Goal: Communication & Community: Answer question/provide support

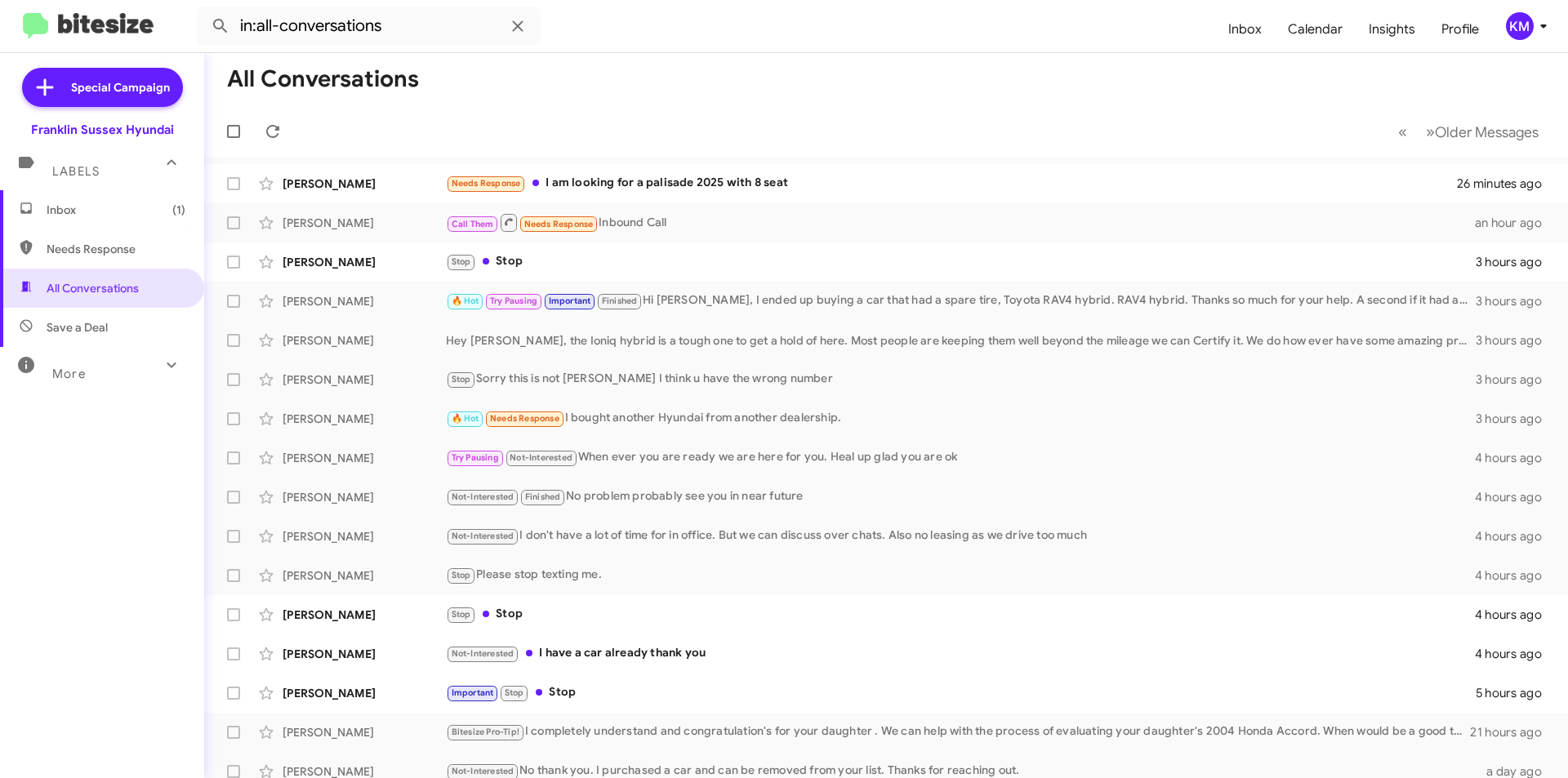
click at [663, 178] on div "Needs Response I am looking for a palisade 2025 with 8 seat" at bounding box center [952, 183] width 1011 height 19
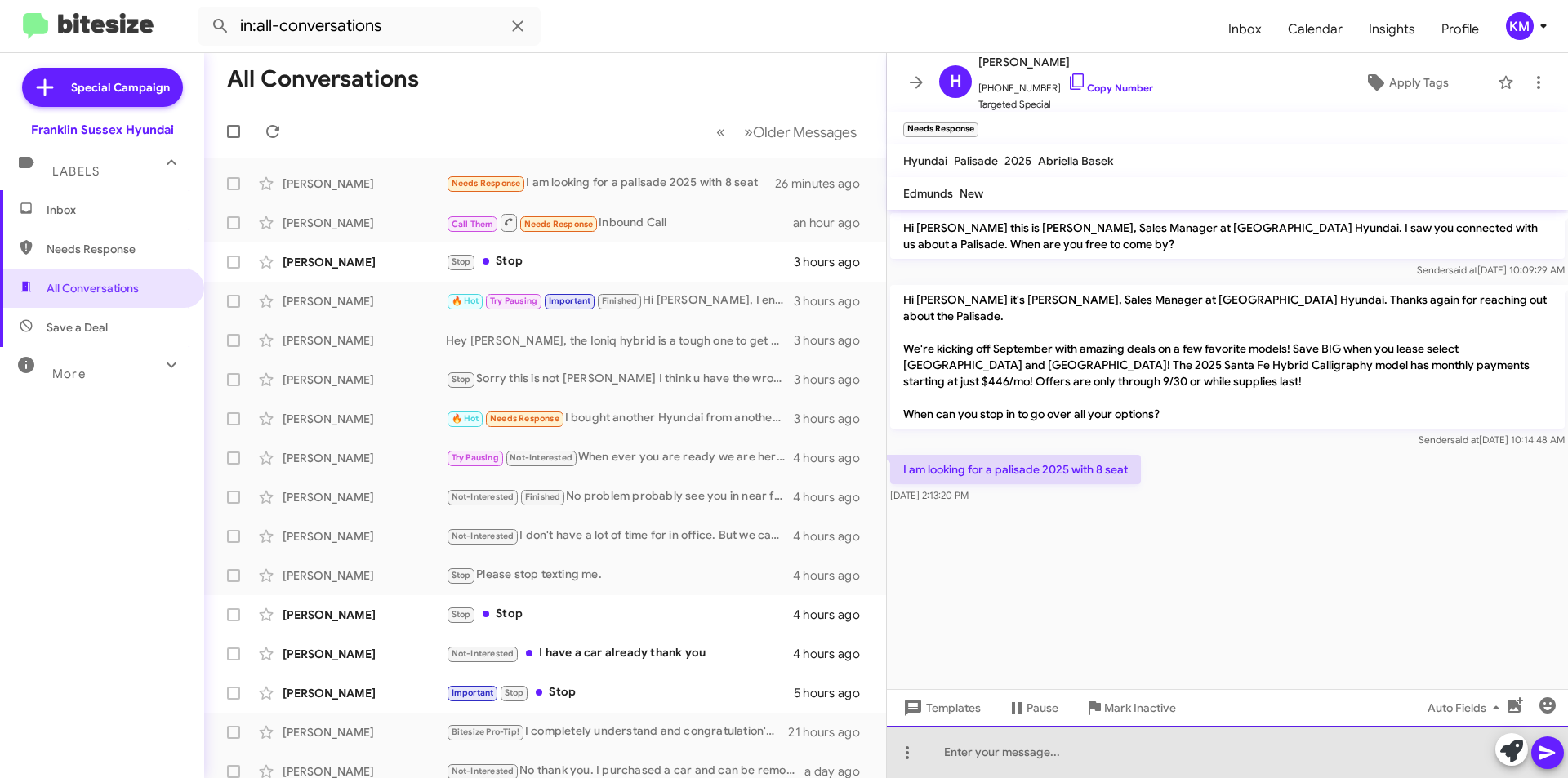
click at [1018, 753] on div at bounding box center [1227, 752] width 681 height 52
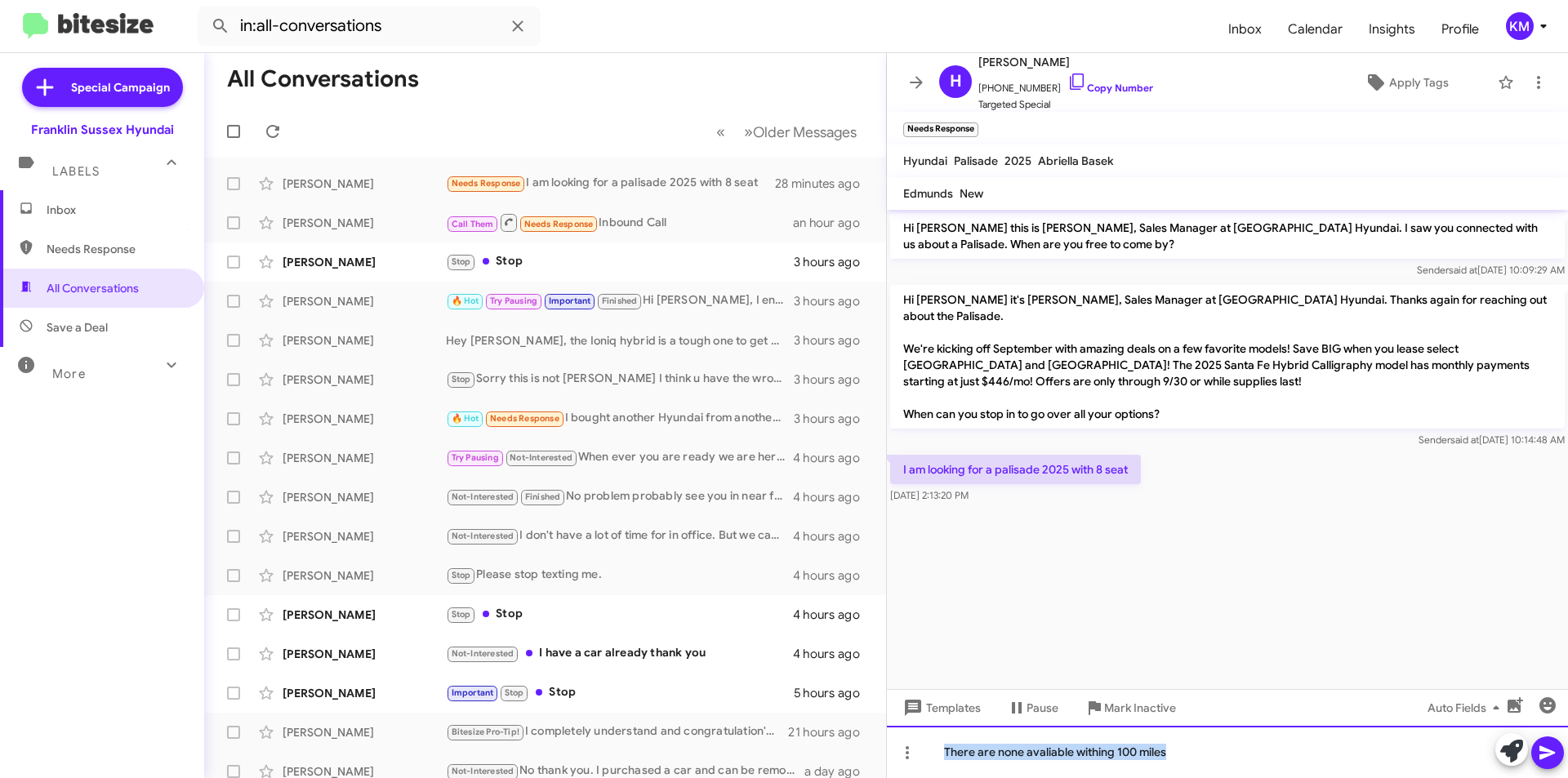
drag, startPoint x: 1167, startPoint y: 757, endPoint x: 915, endPoint y: 758, distance: 252.0
click at [915, 758] on div "There are none avaliable withing 100 miles" at bounding box center [1227, 752] width 681 height 52
click at [993, 749] on div "Unfurtunatly there are none avaliabe within 100miles" at bounding box center [1227, 752] width 681 height 52
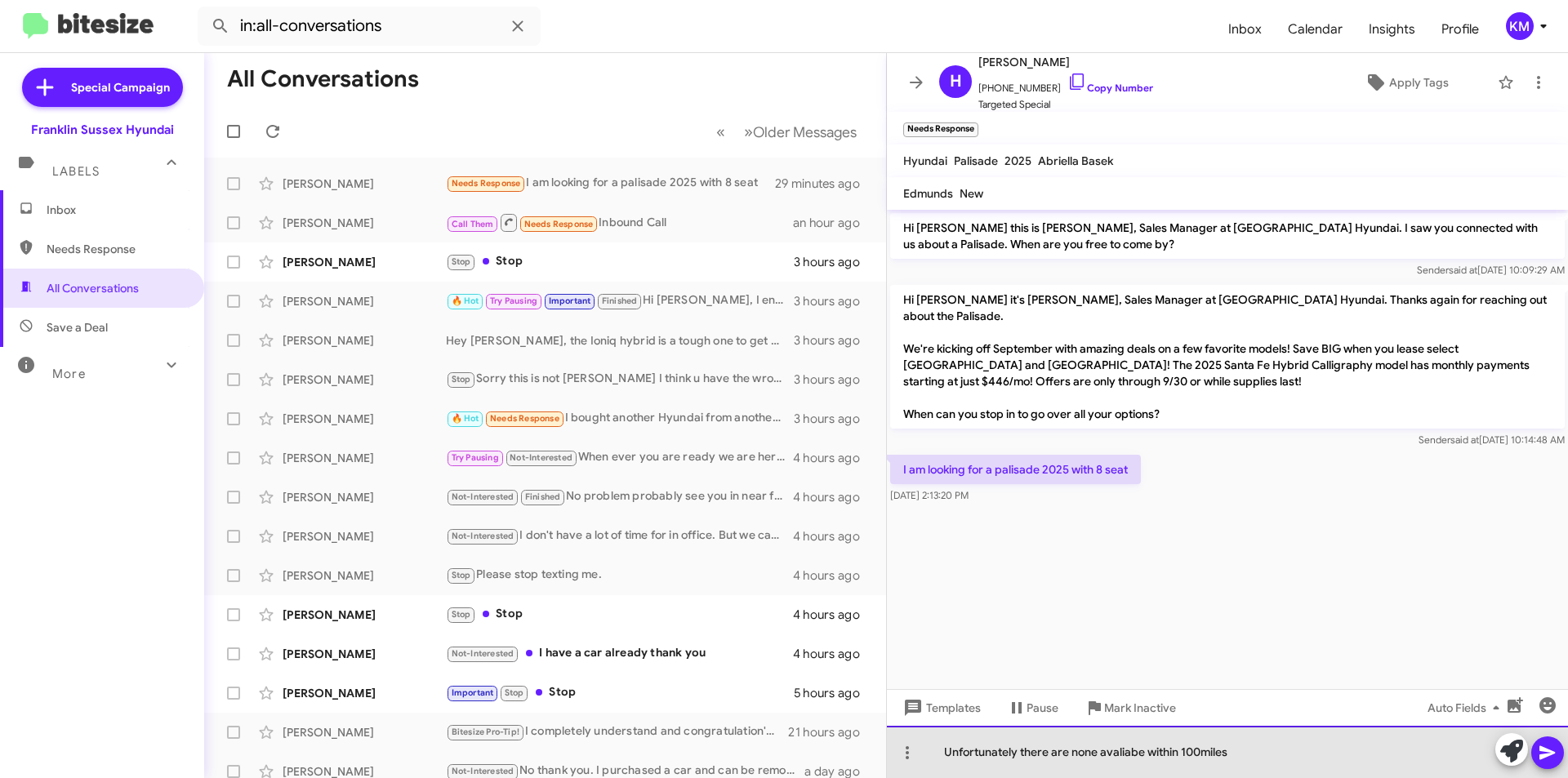
click at [1109, 755] on div "Unfortunately there are none avaliabe within 100miles" at bounding box center [1227, 752] width 681 height 52
click at [1250, 749] on div "Unfortunately there are none available within 100miles" at bounding box center [1227, 752] width 681 height 52
drag, startPoint x: 1461, startPoint y: 749, endPoint x: 1238, endPoint y: 755, distance: 223.1
click at [1238, 755] on div "Unfortunately there are none available within 100miles there does seem to be a …" at bounding box center [1227, 752] width 681 height 52
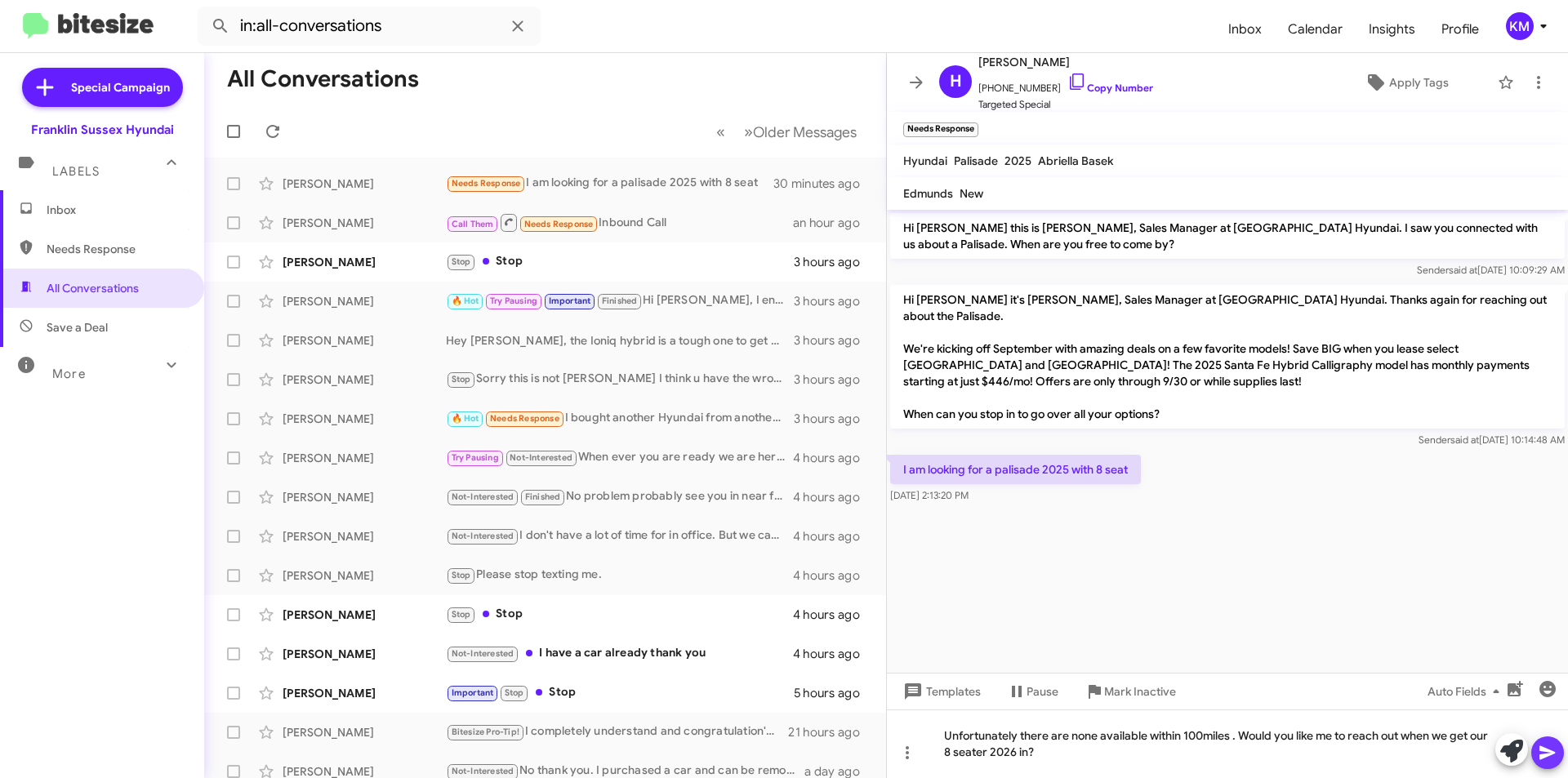
click at [1544, 754] on icon at bounding box center [1547, 753] width 15 height 14
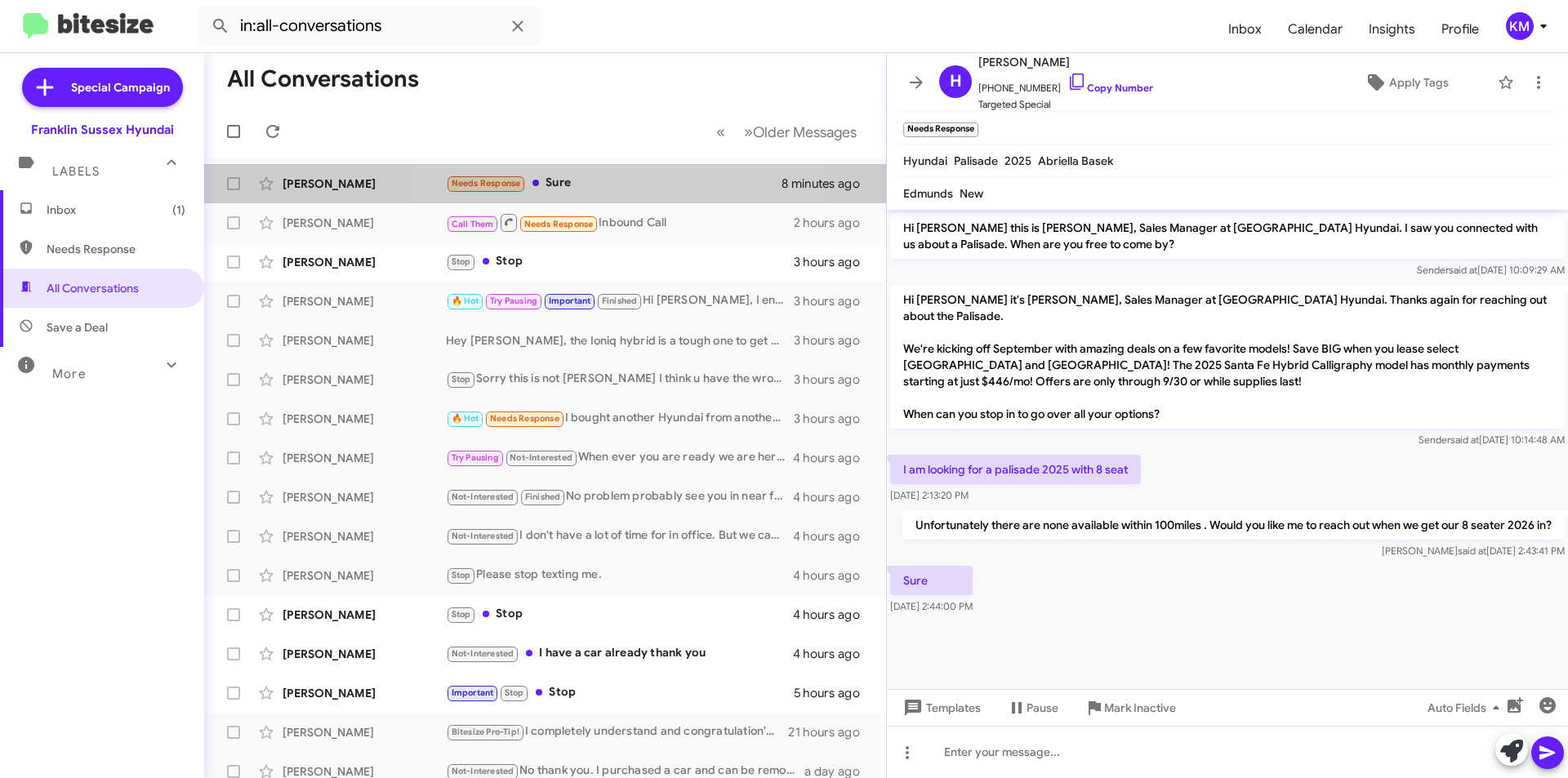
click at [566, 179] on div "Needs Response Sure" at bounding box center [614, 183] width 336 height 19
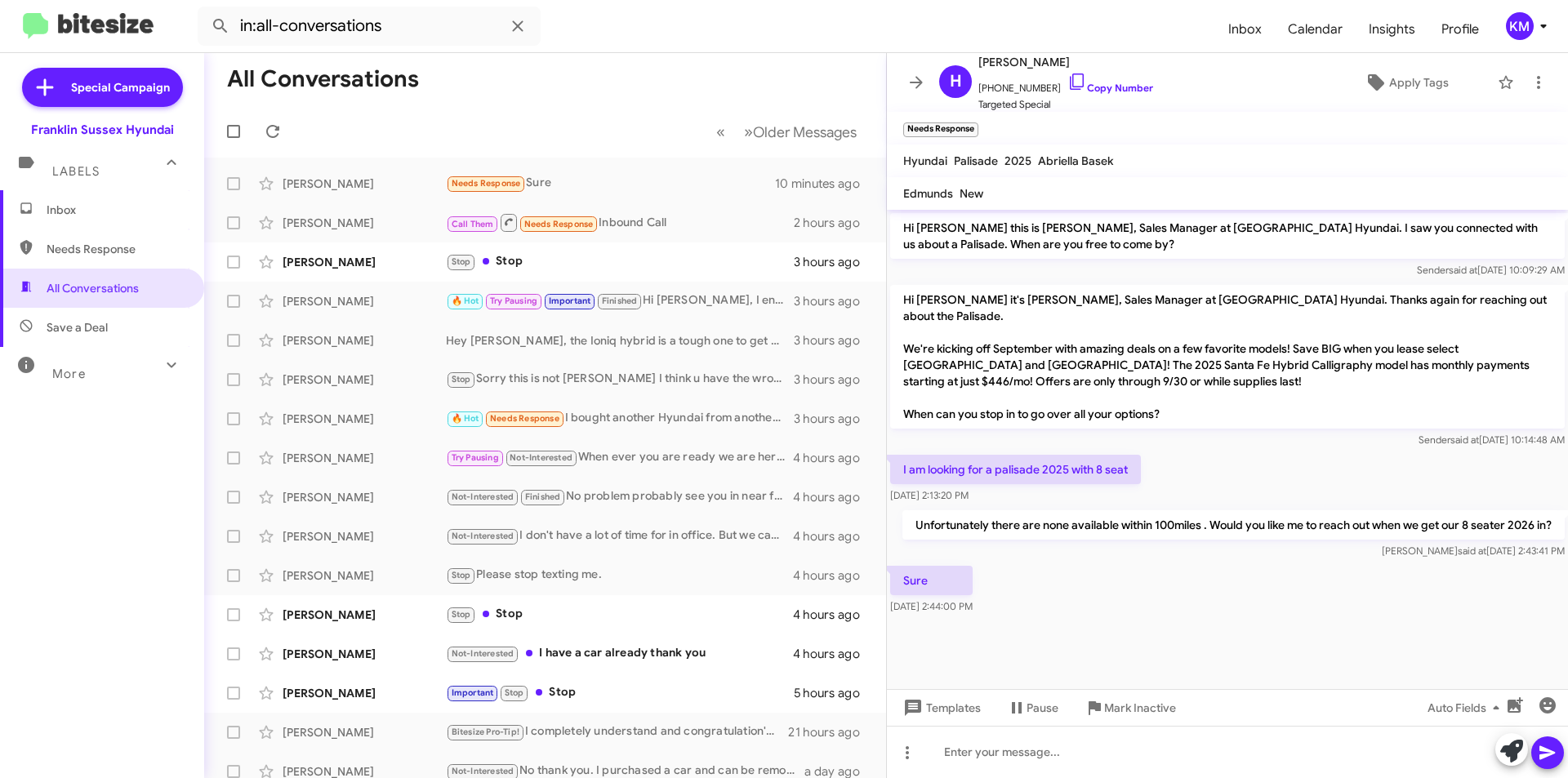
drag, startPoint x: 1060, startPoint y: 63, endPoint x: 1016, endPoint y: 64, distance: 44.0
click at [1016, 64] on span "Hardik Thakkar" at bounding box center [1065, 61] width 175 height 20
copy span "Thakkar"
